Goal: Transaction & Acquisition: Book appointment/travel/reservation

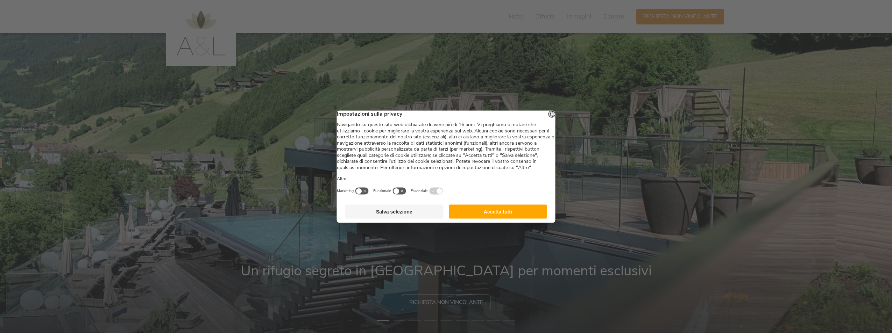
click at [522, 219] on button "Accetta tutti" at bounding box center [498, 212] width 98 height 14
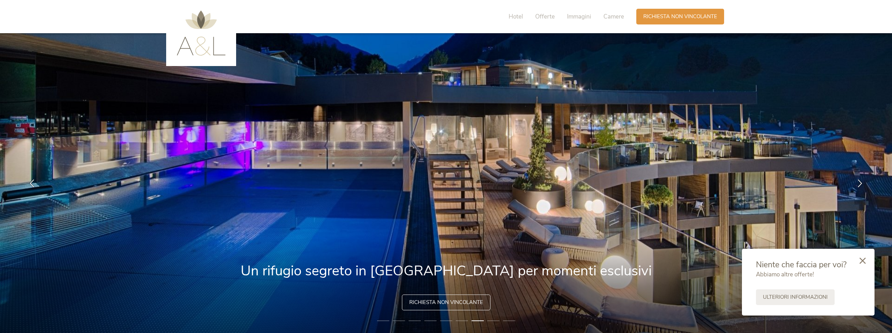
click at [208, 41] on img at bounding box center [201, 32] width 49 height 45
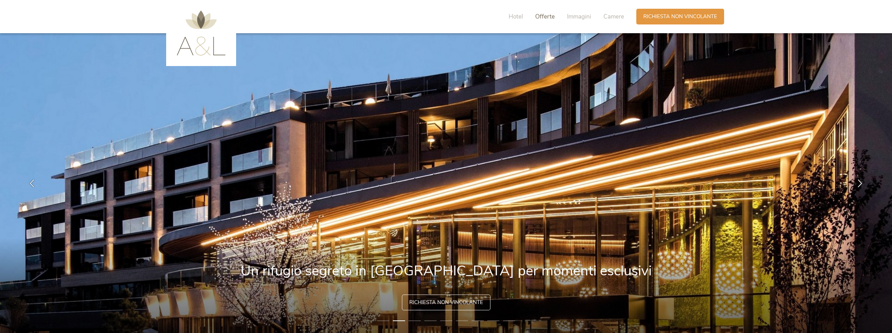
click at [543, 17] on span "Offerte" at bounding box center [545, 17] width 20 height 8
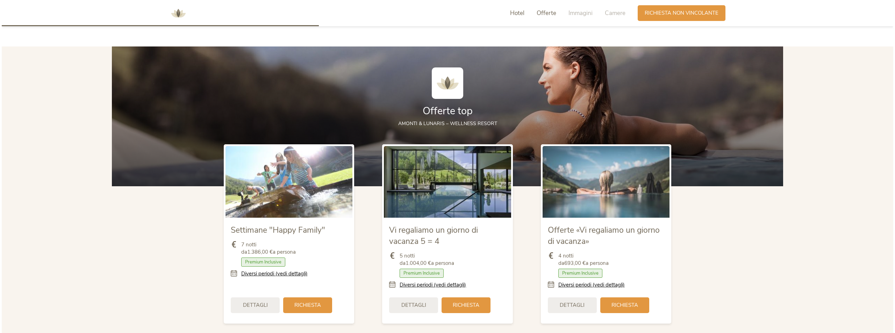
scroll to position [773, 0]
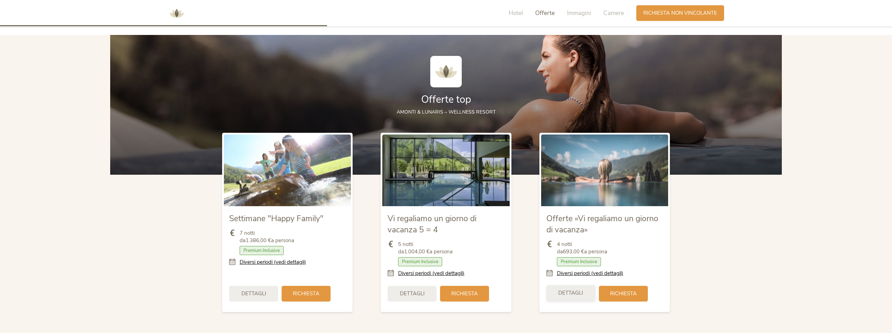
click at [580, 292] on span "Dettagli" at bounding box center [570, 293] width 25 height 7
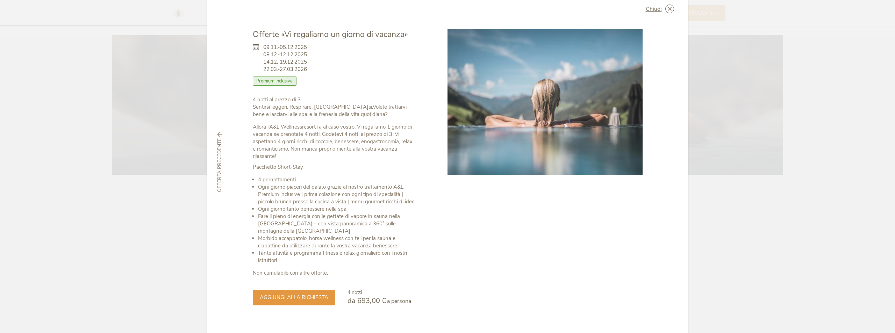
scroll to position [31, 0]
